Goal: Information Seeking & Learning: Learn about a topic

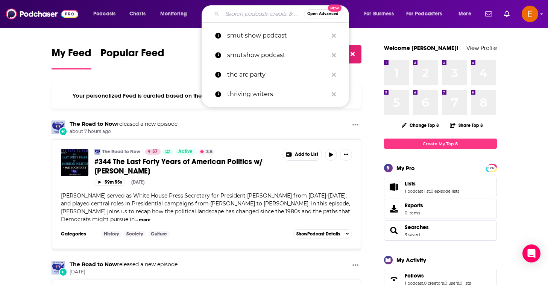
click at [252, 18] on input "Search podcasts, credits, & more..." at bounding box center [263, 14] width 82 height 12
paste input "A BOOKISH HOME"
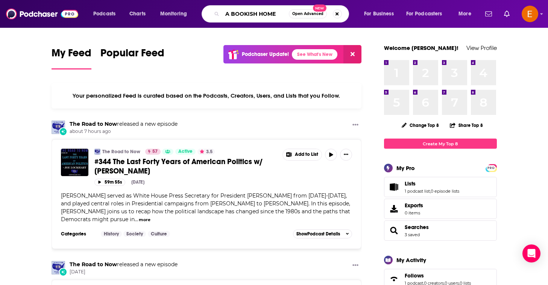
type input "A BOOKISH HOME"
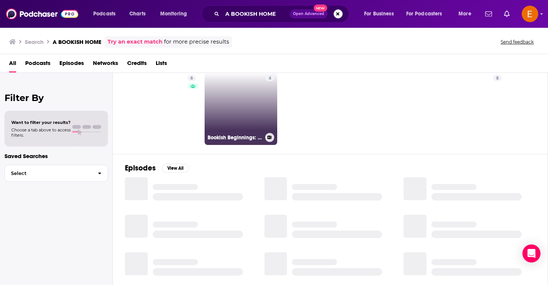
scroll to position [36, 0]
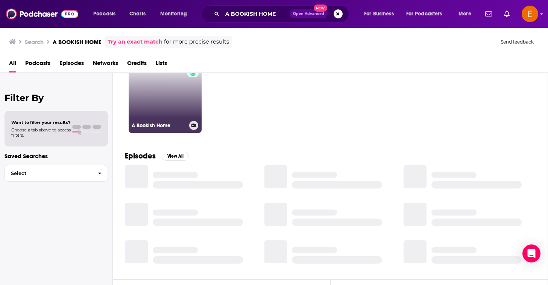
click at [177, 107] on link "6 A Bookish Home" at bounding box center [165, 96] width 73 height 73
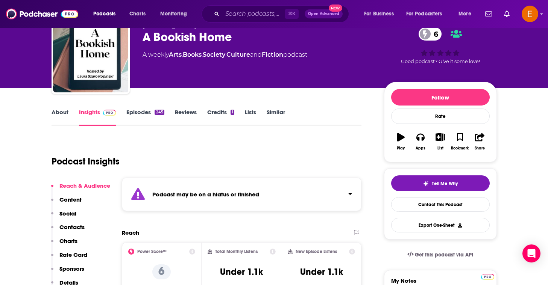
scroll to position [29, 0]
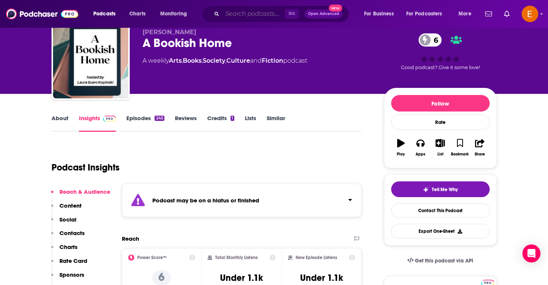
click at [241, 12] on input "Search podcasts, credits, & more..." at bounding box center [253, 14] width 62 height 12
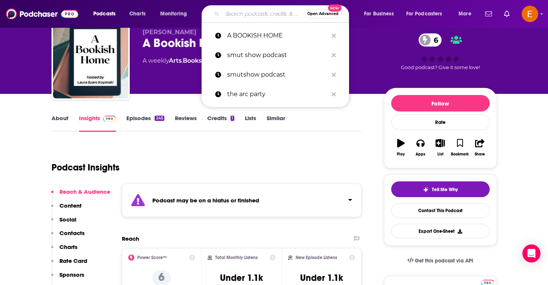
paste input "BODICE TIPPLERS"
type input "BODICE TIPPLERS"
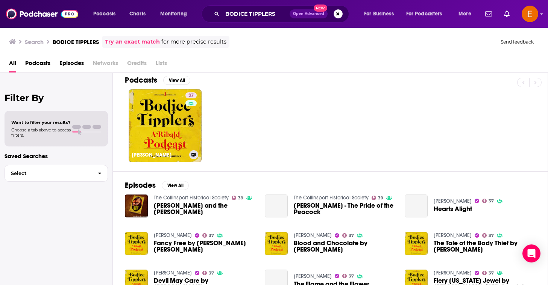
scroll to position [8, 0]
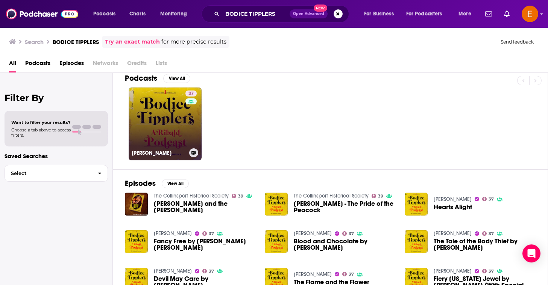
click at [171, 130] on link "37 [PERSON_NAME]" at bounding box center [165, 124] width 73 height 73
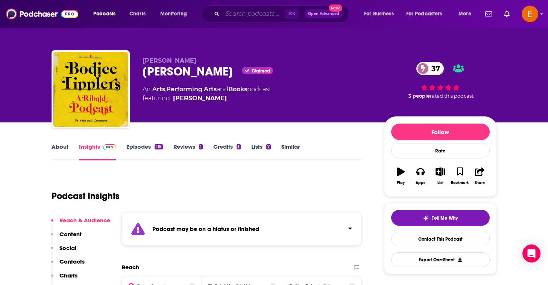
click at [256, 15] on input "Search podcasts, credits, & more..." at bounding box center [253, 14] width 62 height 12
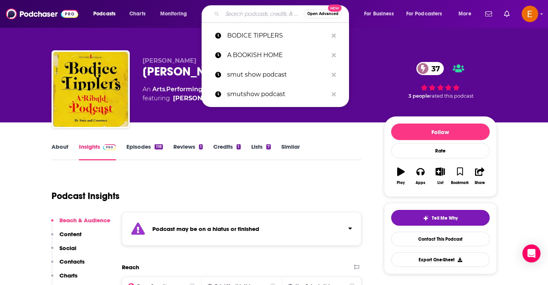
paste input "BOOK BISTRO"
type input "BOOK BISTRO"
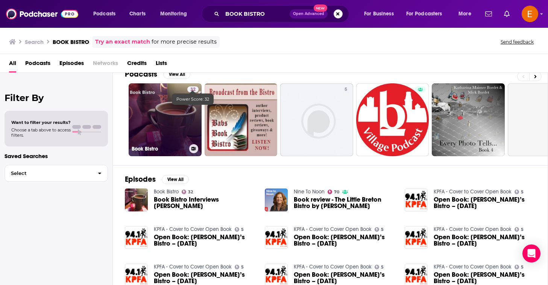
scroll to position [14, 0]
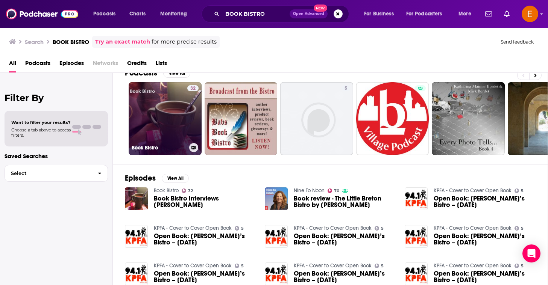
click at [170, 129] on link "32 Book Bistro" at bounding box center [165, 118] width 73 height 73
